Goal: Task Accomplishment & Management: Complete application form

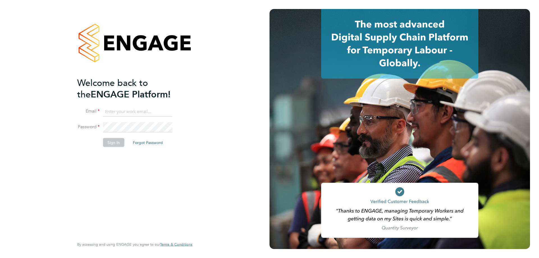
click at [112, 112] on input at bounding box center [137, 112] width 69 height 10
type input "robyn.johnston@morganhunt.com"
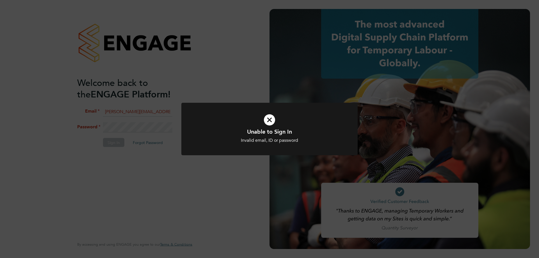
click at [274, 117] on icon at bounding box center [270, 120] width 146 height 22
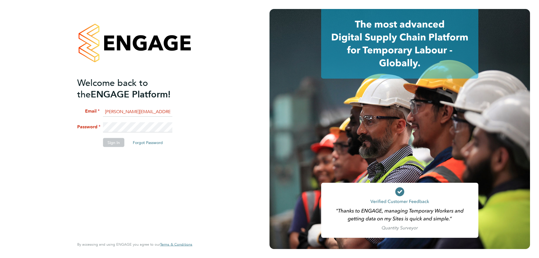
click at [53, 115] on div "Welcome back to the ENGAGE Platform! Email robyn.johnston@morganhunt.com Passwo…" at bounding box center [135, 129] width 270 height 258
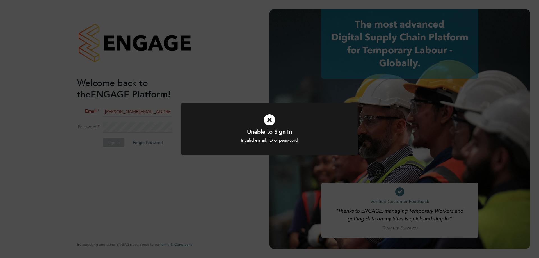
drag, startPoint x: 273, startPoint y: 117, endPoint x: 258, endPoint y: 118, distance: 14.9
click at [272, 117] on icon at bounding box center [270, 120] width 146 height 22
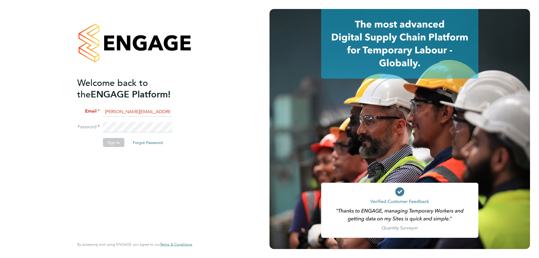
click at [0, 99] on div "Welcome back to the ENGAGE Platform! Email robyn.johnston@morganhunt.com Passwo…" at bounding box center [135, 129] width 270 height 258
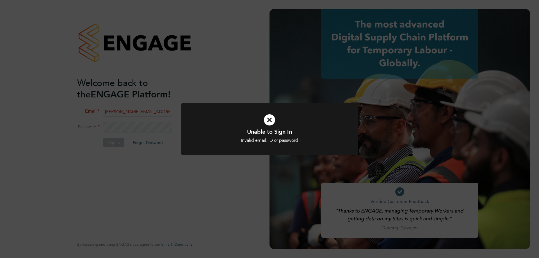
drag, startPoint x: 274, startPoint y: 120, endPoint x: 259, endPoint y: 121, distance: 15.2
click at [274, 121] on icon at bounding box center [270, 120] width 146 height 22
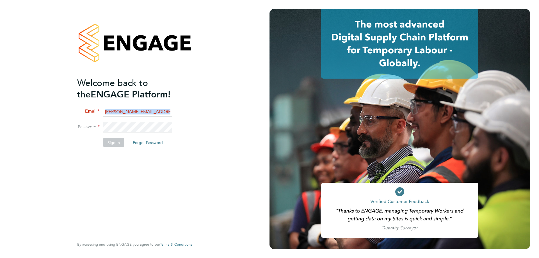
click at [121, 124] on fieldset "Email robyn.johnston@morganhunt.com Password Sign In Forgot Password" at bounding box center [132, 130] width 110 height 46
drag, startPoint x: 153, startPoint y: 121, endPoint x: 0, endPoint y: 92, distance: 156.2
click at [0, 104] on div "Welcome back to the ENGAGE Platform! Email robyn.johnston@morganhunt.com Passwo…" at bounding box center [135, 129] width 270 height 258
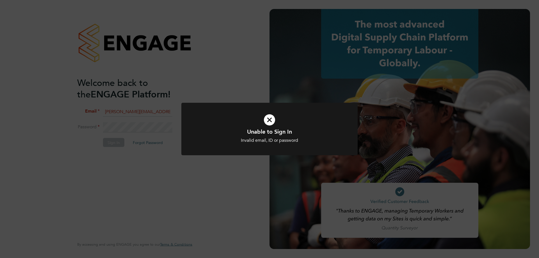
click at [271, 122] on icon at bounding box center [270, 120] width 146 height 22
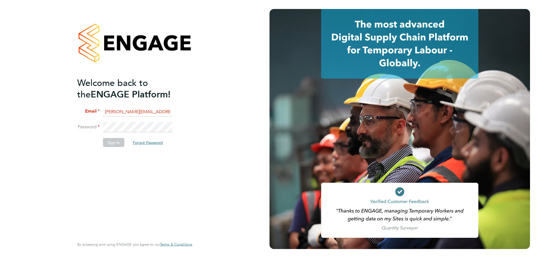
click at [159, 141] on button "Forgot Password" at bounding box center [147, 142] width 39 height 9
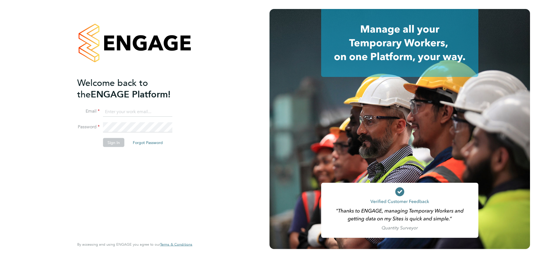
click at [146, 141] on button "Forgot Password" at bounding box center [147, 142] width 39 height 9
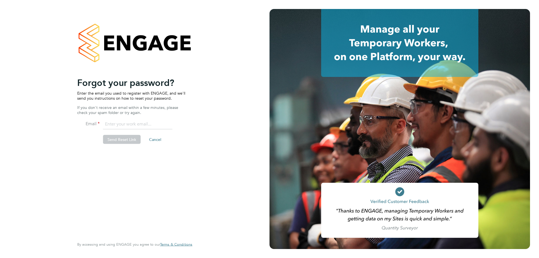
click at [137, 127] on input "email" at bounding box center [137, 124] width 69 height 10
type input "robyn.johnston@morganhunt.com"
click at [132, 144] on button "Send Reset Link" at bounding box center [122, 139] width 38 height 9
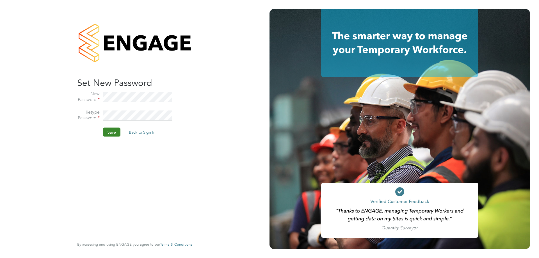
click at [107, 133] on button "Save" at bounding box center [111, 132] width 17 height 9
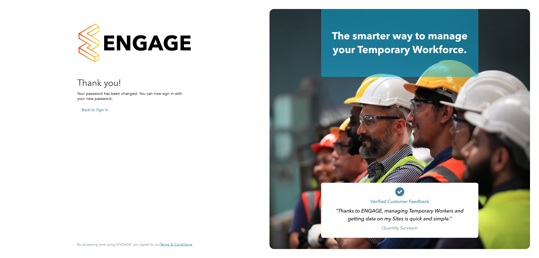
click at [103, 110] on button "Back to Sign In" at bounding box center [95, 109] width 36 height 9
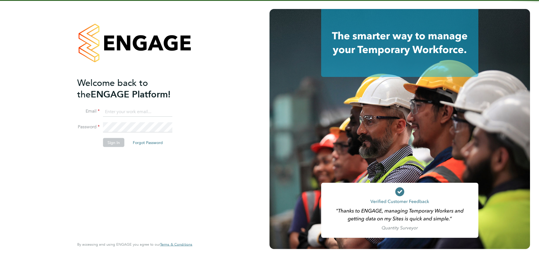
click at [117, 111] on input at bounding box center [137, 112] width 69 height 10
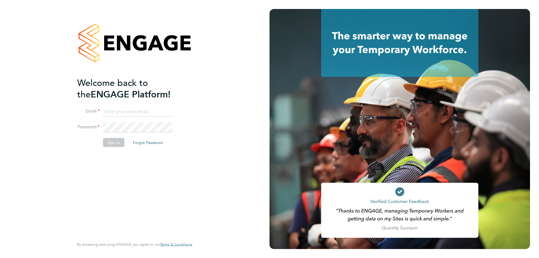
type input "robyn.johnston@morganhunt.com"
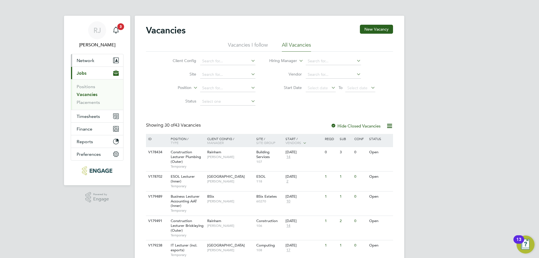
click at [87, 64] on button "Network" at bounding box center [97, 60] width 52 height 12
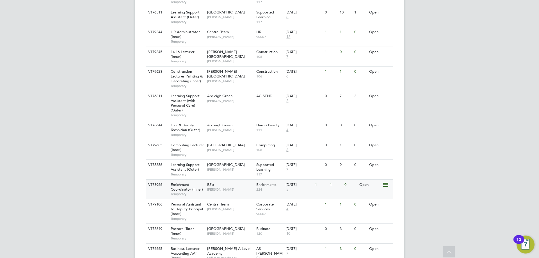
scroll to position [337, 0]
click at [181, 210] on span "Personal Assistant to Deputy Principal (Inner)" at bounding box center [187, 209] width 32 height 14
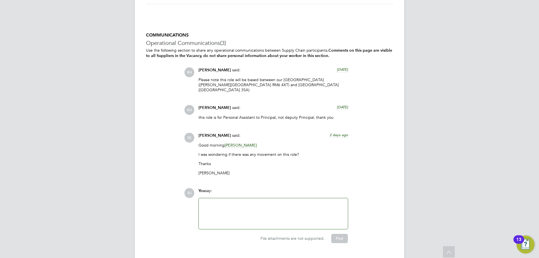
scroll to position [877, 0]
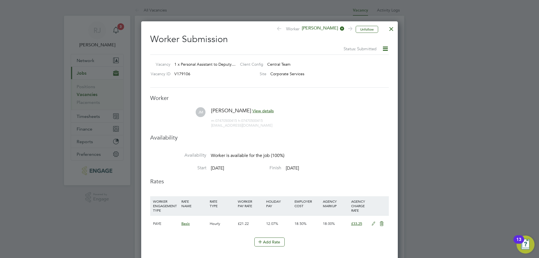
click at [393, 29] on div at bounding box center [392, 27] width 10 height 10
